Goal: Find specific page/section: Find specific page/section

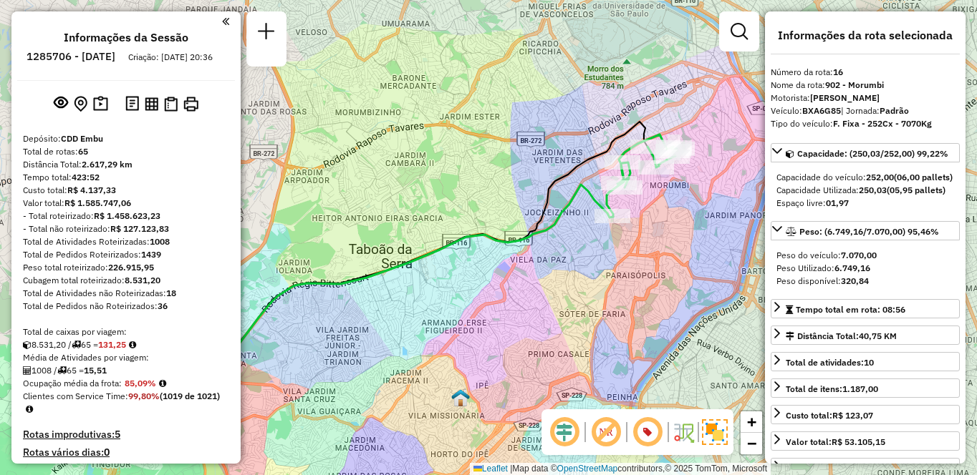
select select "**********"
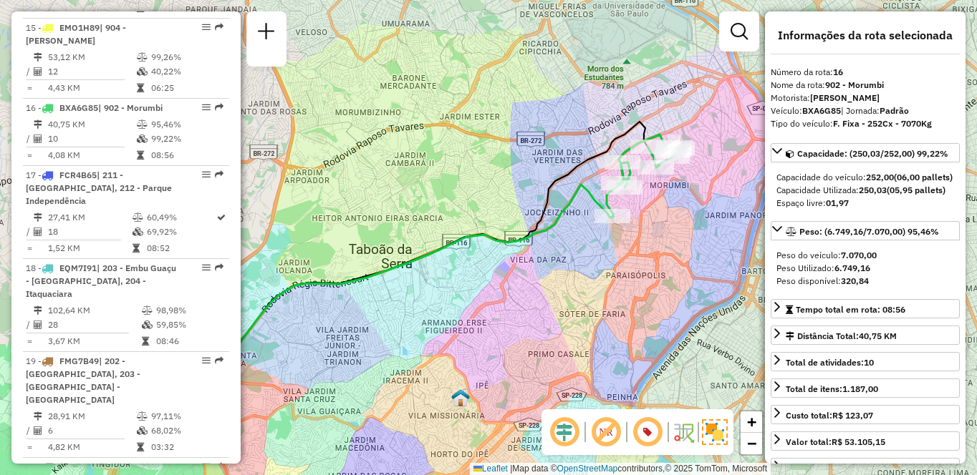
scroll to position [5298, 0]
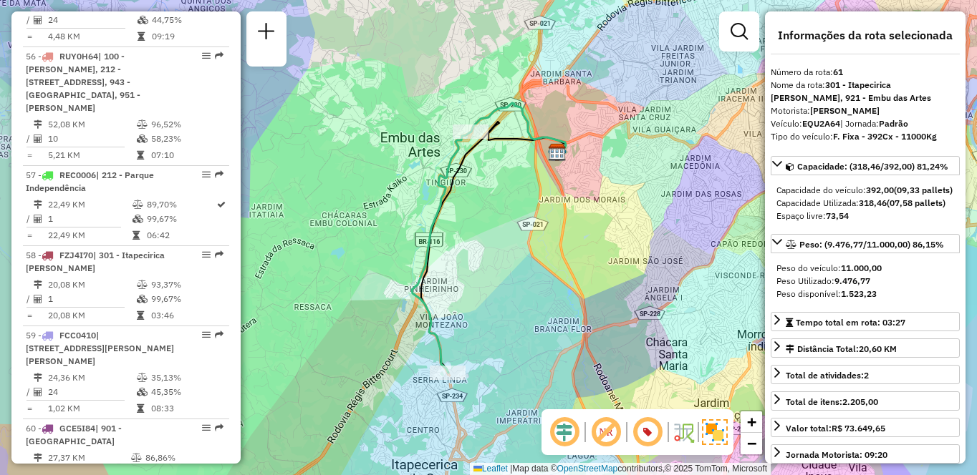
click at [850, 286] on strong "9.476,77" at bounding box center [852, 281] width 36 height 11
